Goal: Task Accomplishment & Management: Manage account settings

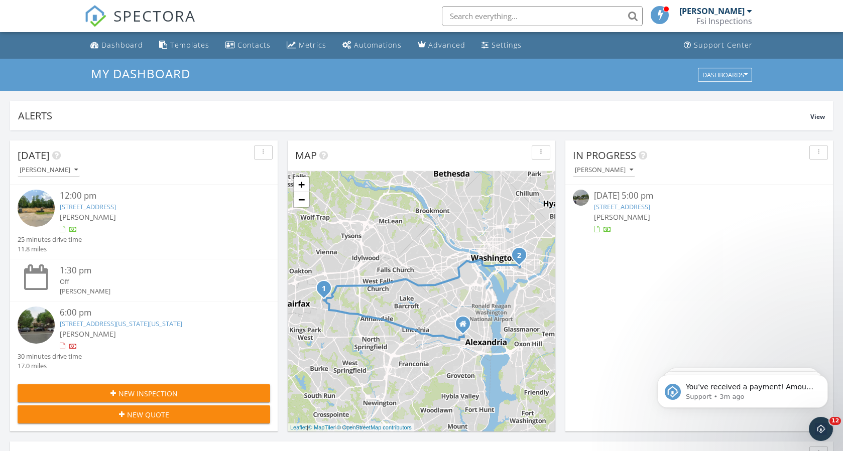
click at [114, 46] on div "Dashboard" at bounding box center [122, 45] width 42 height 10
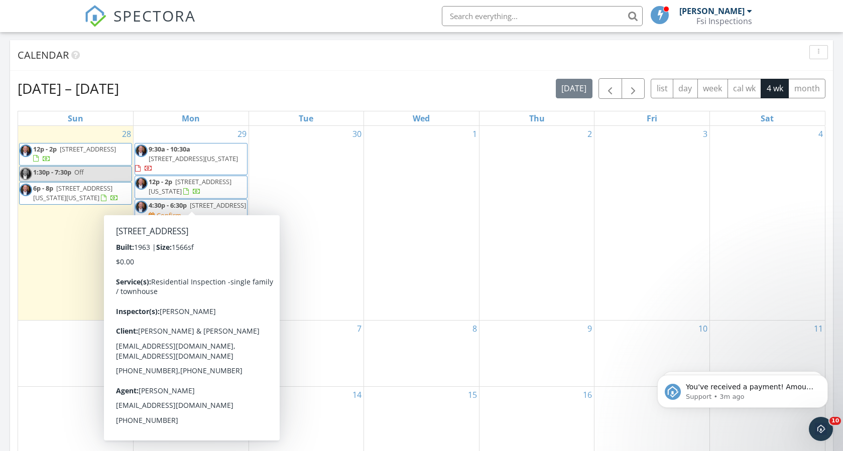
click at [190, 204] on span "9216 Presidential Dr, Alexandria 22309" at bounding box center [218, 205] width 56 height 9
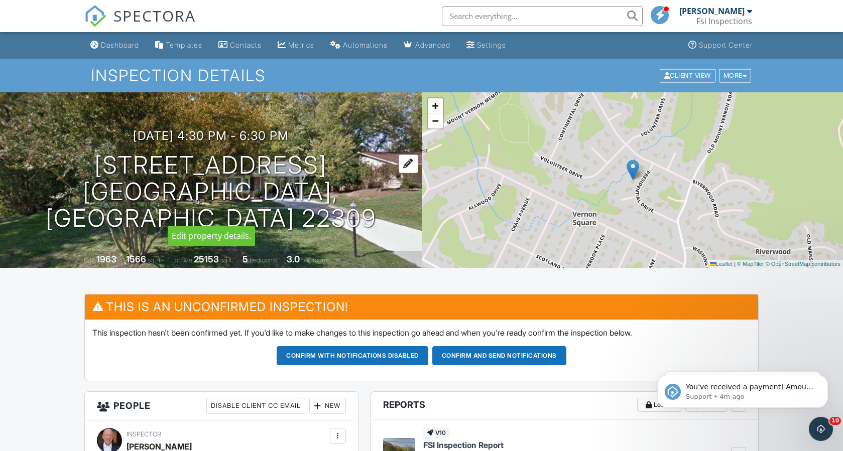
drag, startPoint x: 79, startPoint y: 177, endPoint x: 340, endPoint y: 180, distance: 261.0
click at [340, 180] on h1 "9216 Presidential Dr Alexandria, VA 22309" at bounding box center [210, 191] width 389 height 79
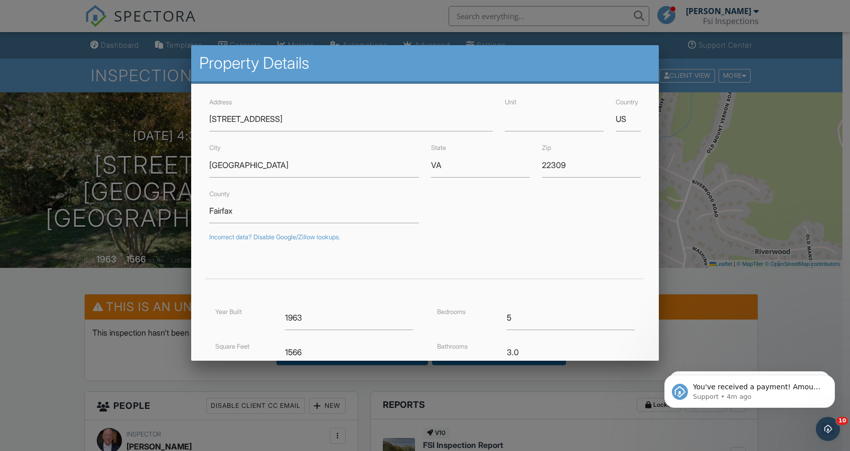
click at [73, 309] on div at bounding box center [425, 232] width 850 height 564
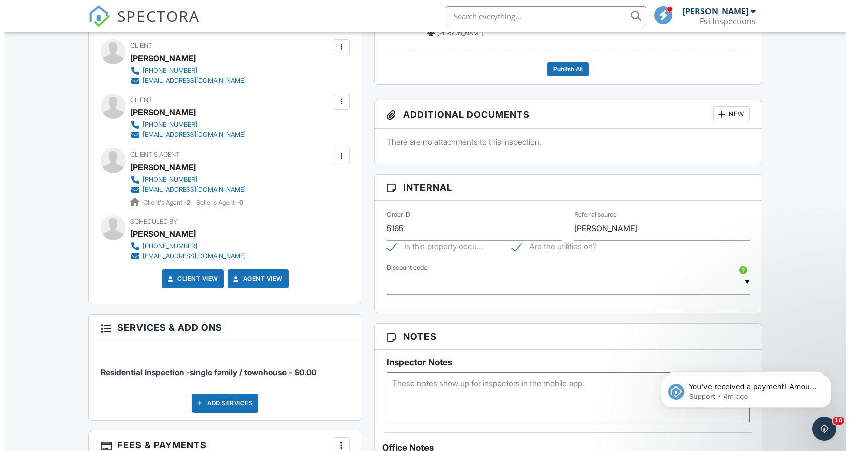
scroll to position [602, 0]
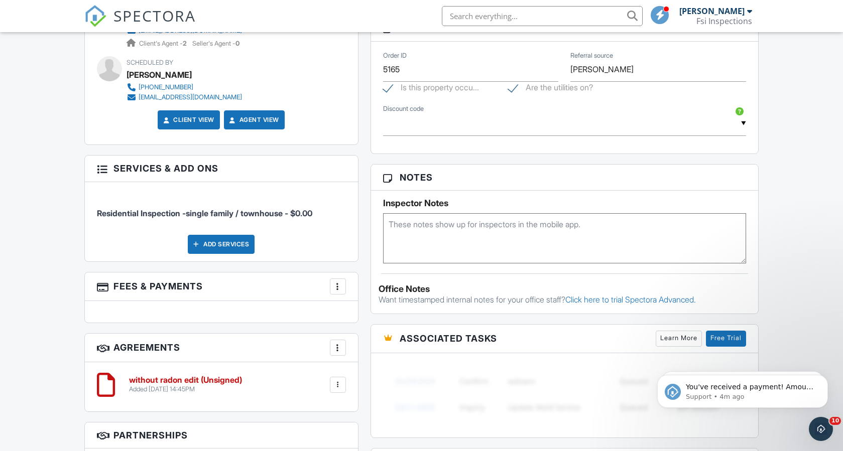
click at [343, 287] on div "More" at bounding box center [338, 287] width 16 height 16
click at [367, 316] on li "Edit Fees & Payments" at bounding box center [388, 317] width 105 height 25
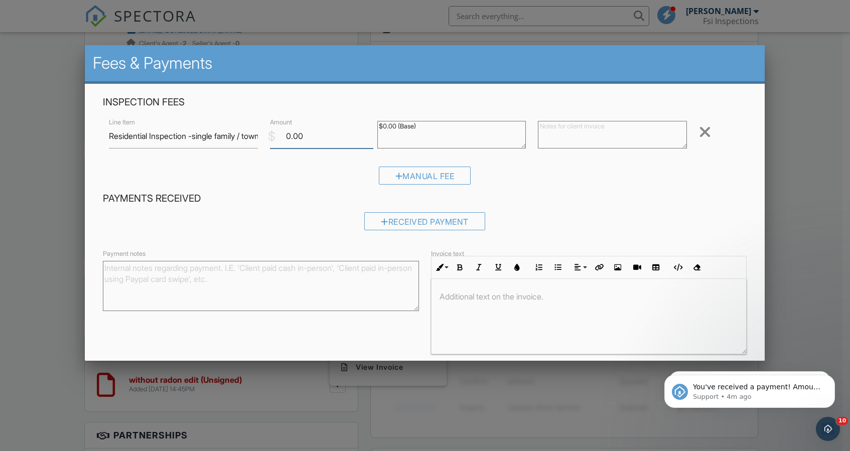
drag, startPoint x: 313, startPoint y: 136, endPoint x: 271, endPoint y: 133, distance: 41.7
click at [271, 133] on div "$ Amount 0.00" at bounding box center [317, 136] width 107 height 25
type input "647"
click at [552, 182] on div "Manual Fee" at bounding box center [425, 179] width 644 height 26
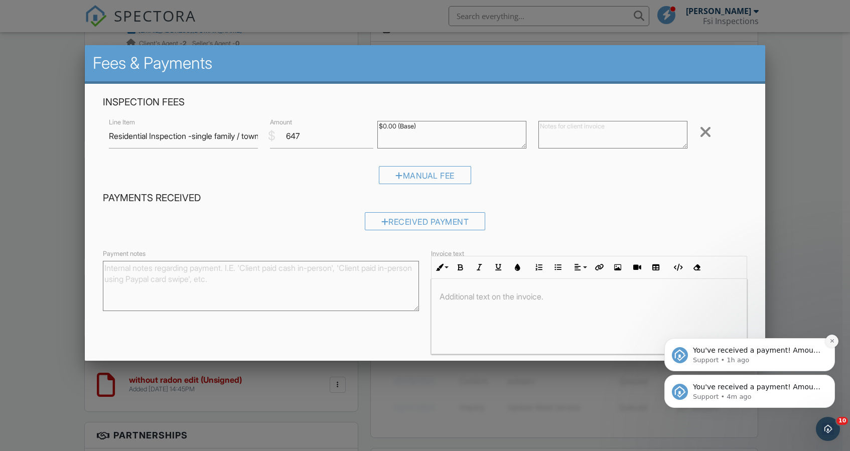
click at [832, 342] on icon "Dismiss notification" at bounding box center [833, 341] width 6 height 6
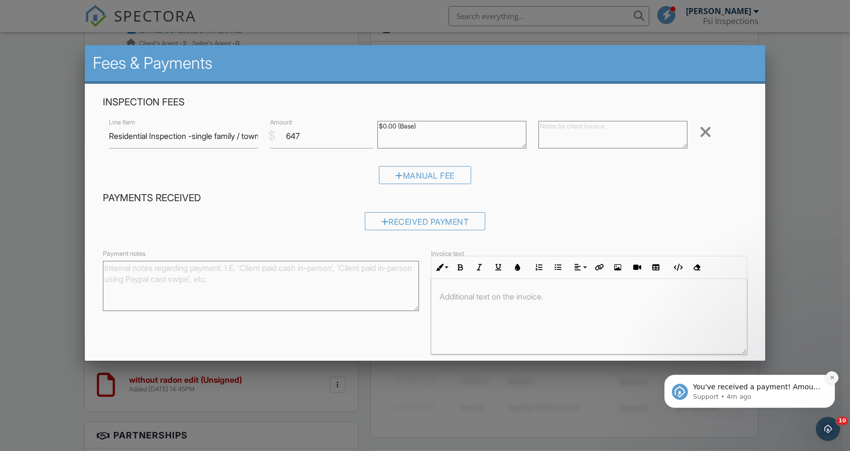
click at [831, 376] on icon "Dismiss notification" at bounding box center [833, 378] width 6 height 6
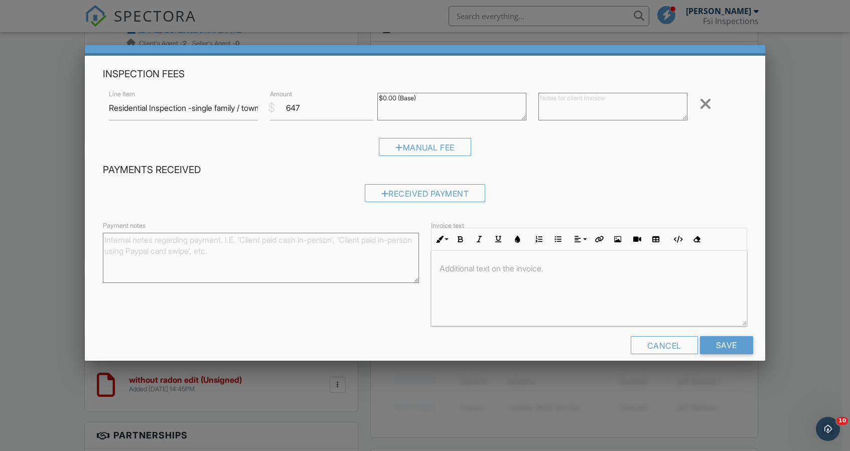
scroll to position [41, 0]
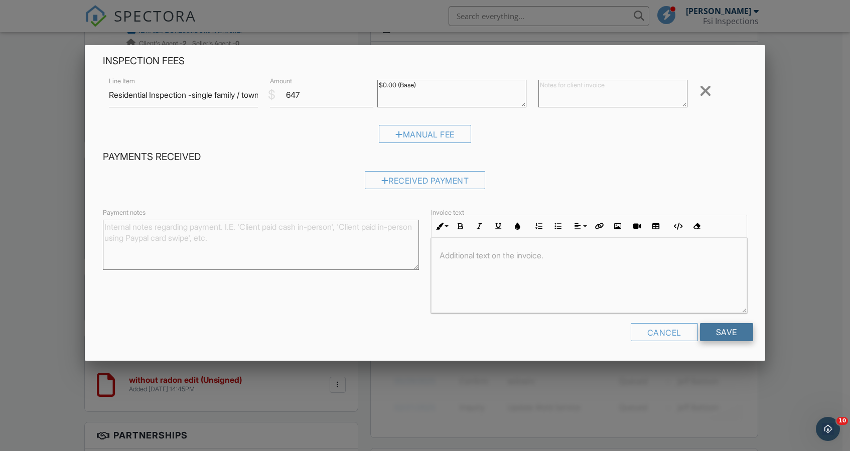
click at [714, 332] on input "Save" at bounding box center [726, 332] width 53 height 18
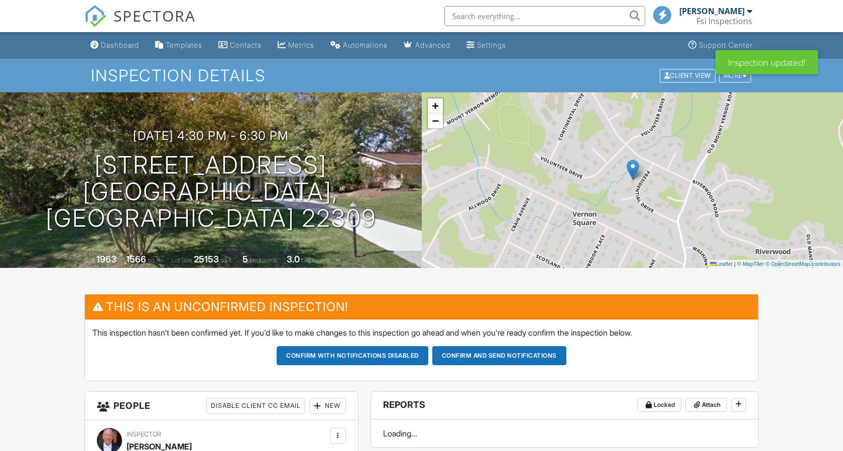
click at [494, 356] on button "Confirm and send notifications" at bounding box center [499, 355] width 134 height 19
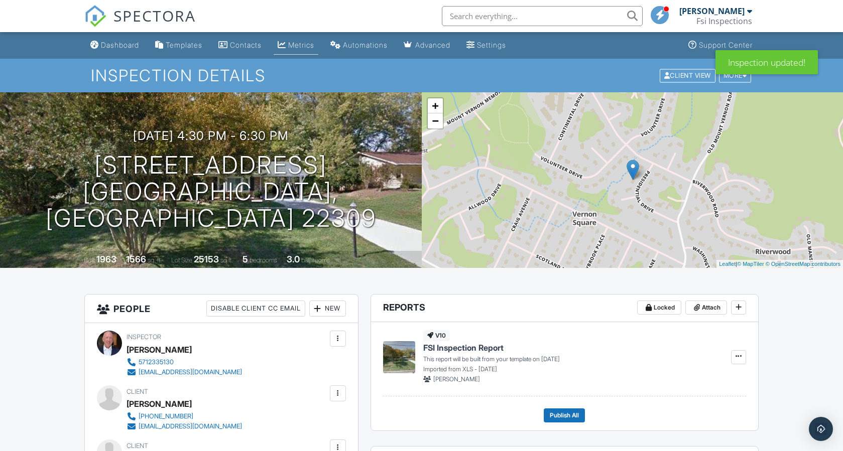
click at [294, 46] on link "Metrics" at bounding box center [296, 45] width 45 height 19
